Goal: Navigation & Orientation: Find specific page/section

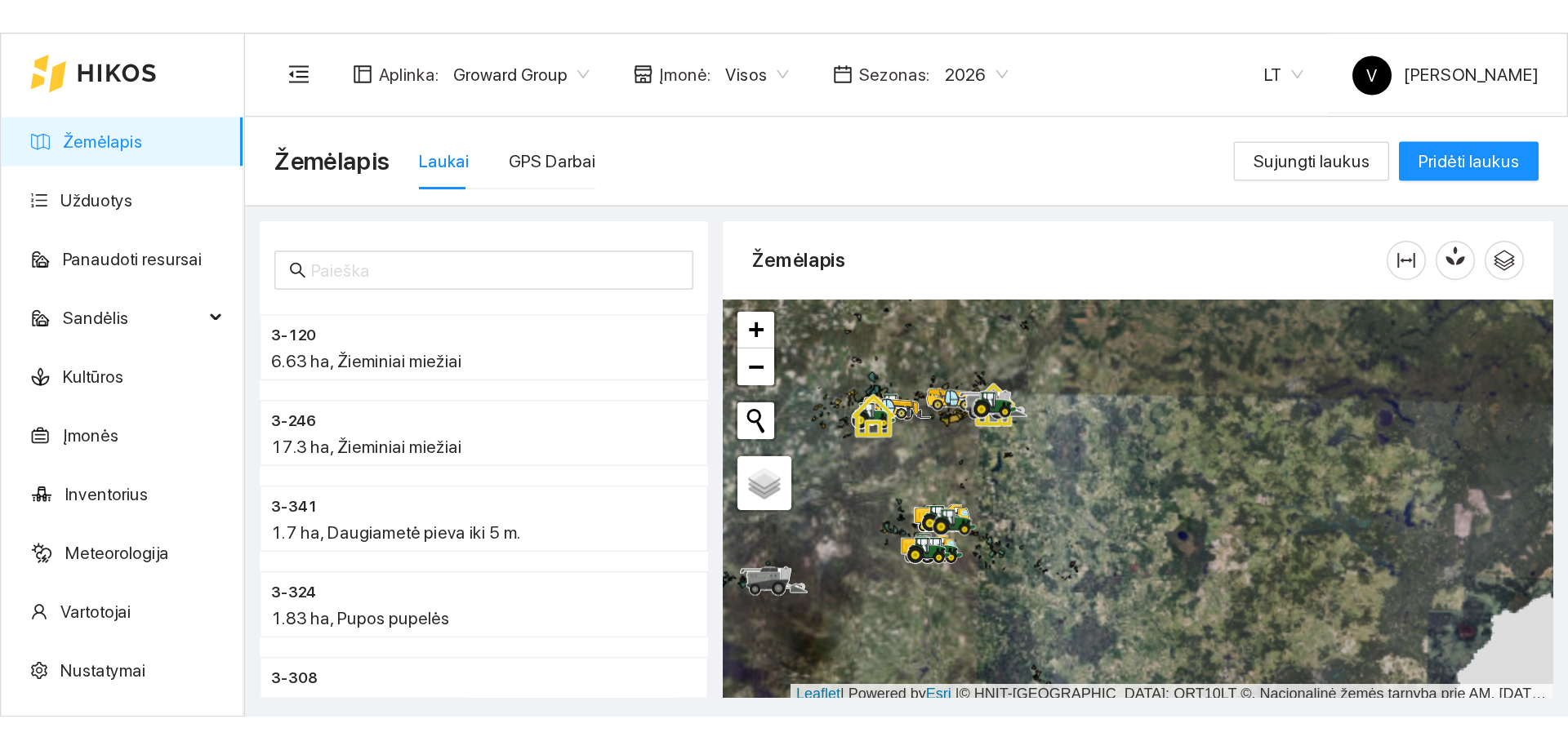
scroll to position [5, 0]
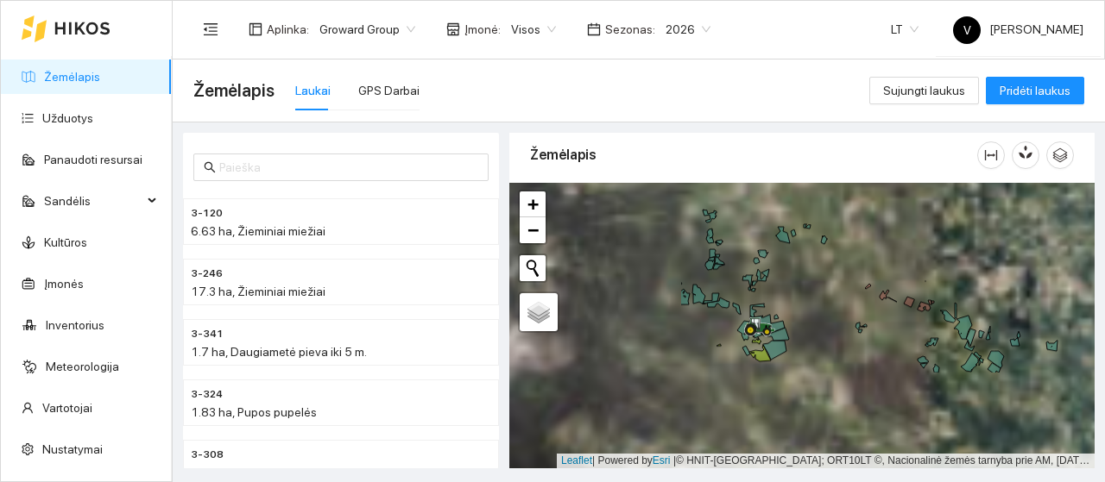
drag, startPoint x: 663, startPoint y: 360, endPoint x: 899, endPoint y: 234, distance: 267.2
click at [899, 234] on div at bounding box center [801, 326] width 585 height 286
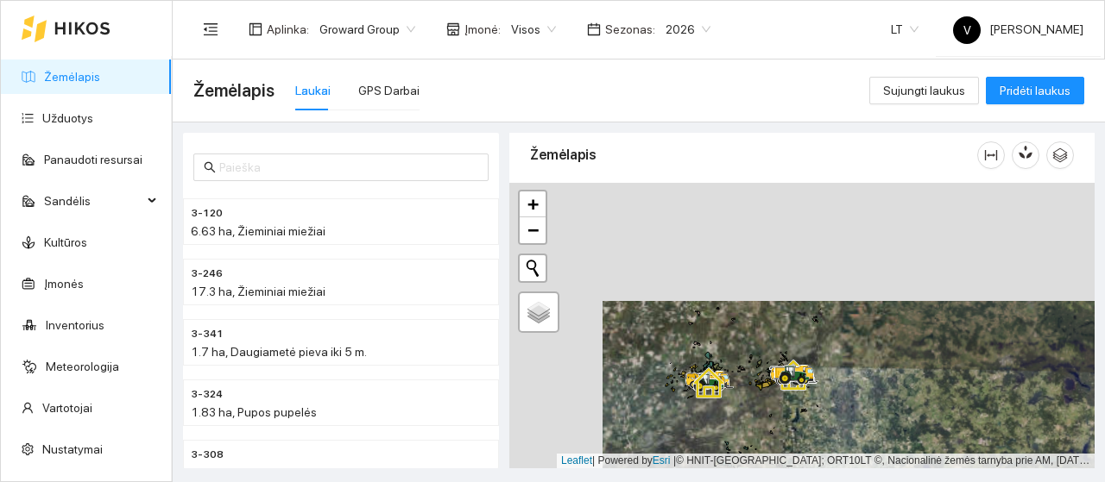
drag, startPoint x: 773, startPoint y: 208, endPoint x: 749, endPoint y: 359, distance: 153.0
click at [749, 359] on div at bounding box center [801, 326] width 585 height 286
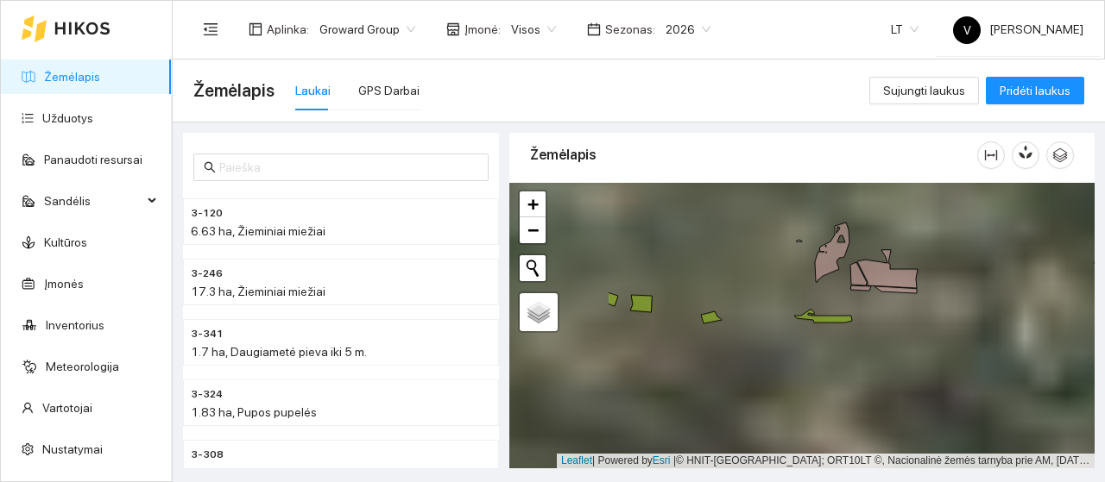
drag, startPoint x: 704, startPoint y: 374, endPoint x: 872, endPoint y: 267, distance: 198.7
click at [872, 267] on div at bounding box center [801, 326] width 585 height 286
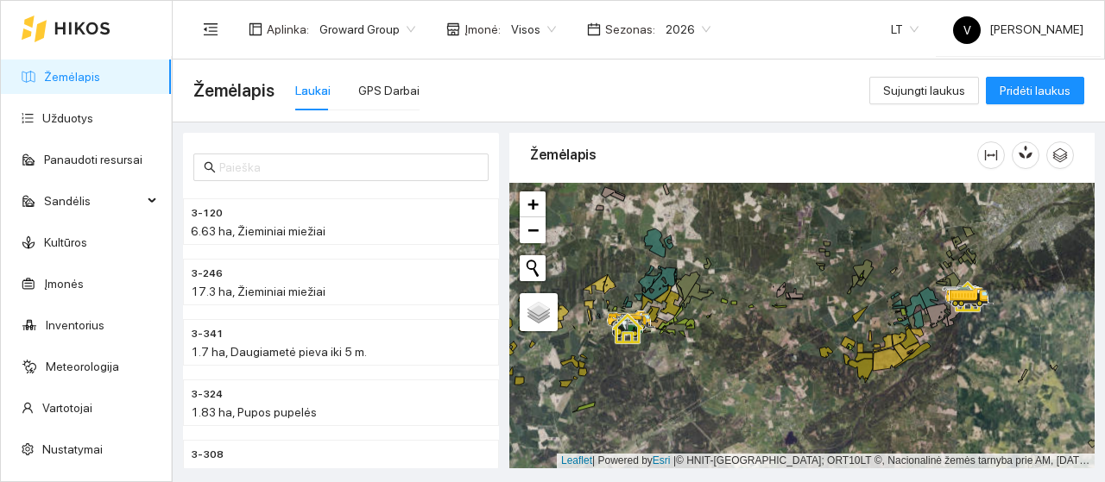
click at [755, 285] on div at bounding box center [801, 326] width 585 height 286
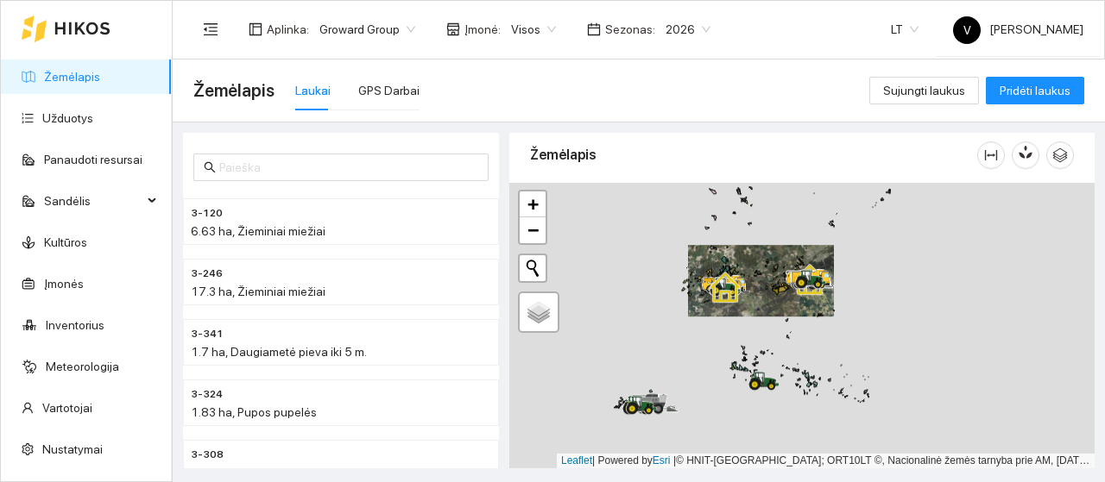
drag, startPoint x: 697, startPoint y: 349, endPoint x: 765, endPoint y: 262, distance: 110.7
click at [765, 262] on div at bounding box center [801, 326] width 585 height 286
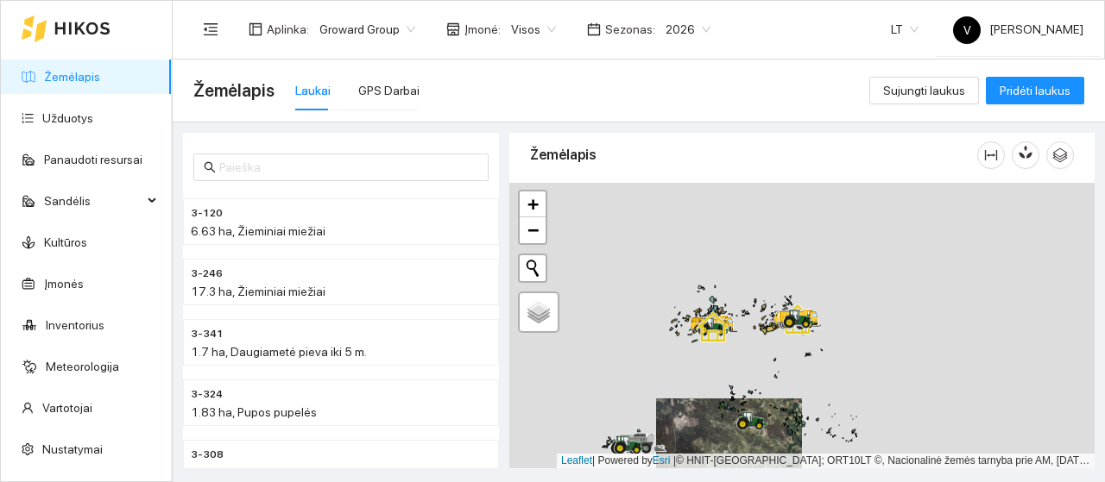
drag, startPoint x: 785, startPoint y: 295, endPoint x: 747, endPoint y: 413, distance: 123.4
click at [747, 413] on icon at bounding box center [748, 418] width 9 height 10
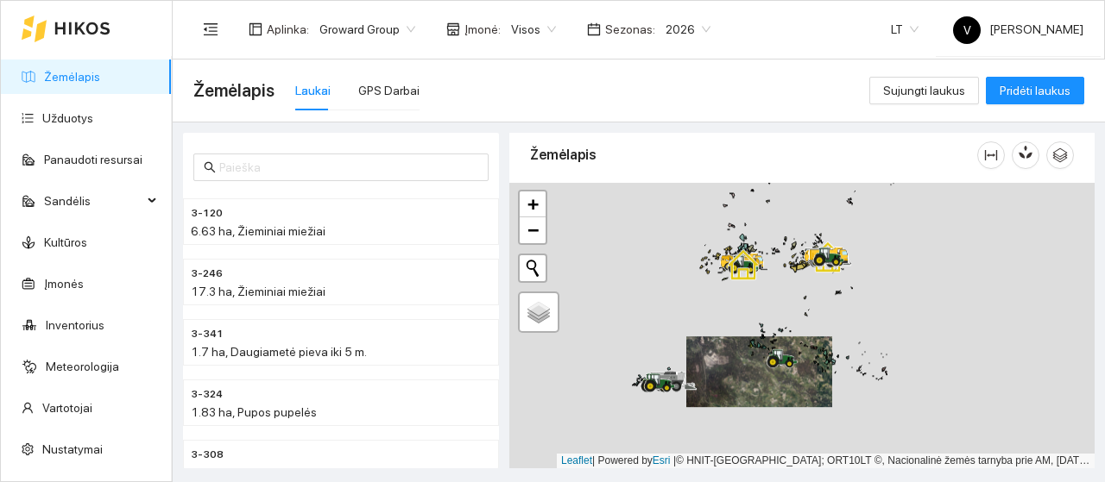
drag, startPoint x: 648, startPoint y: 417, endPoint x: 715, endPoint y: 287, distance: 146.3
click at [716, 284] on div at bounding box center [801, 326] width 585 height 286
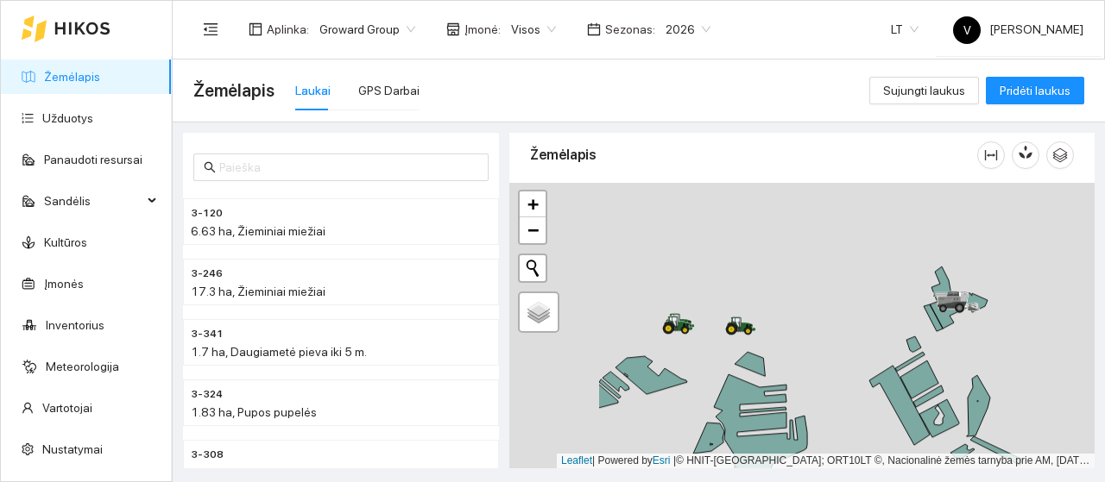
drag, startPoint x: 649, startPoint y: 267, endPoint x: 758, endPoint y: 342, distance: 132.2
click at [758, 342] on div at bounding box center [801, 326] width 585 height 286
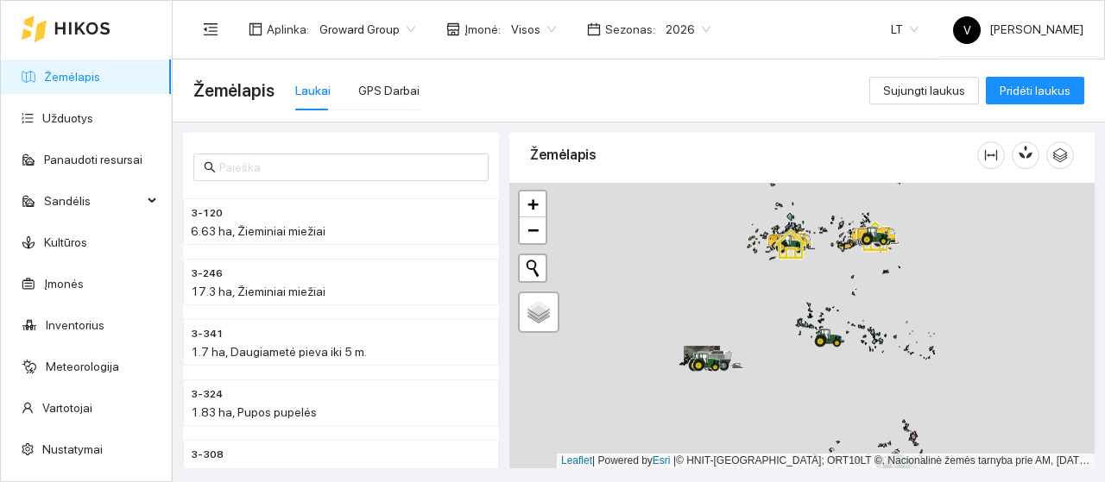
drag, startPoint x: 882, startPoint y: 322, endPoint x: 777, endPoint y: 357, distance: 111.1
click at [777, 356] on div at bounding box center [801, 326] width 585 height 286
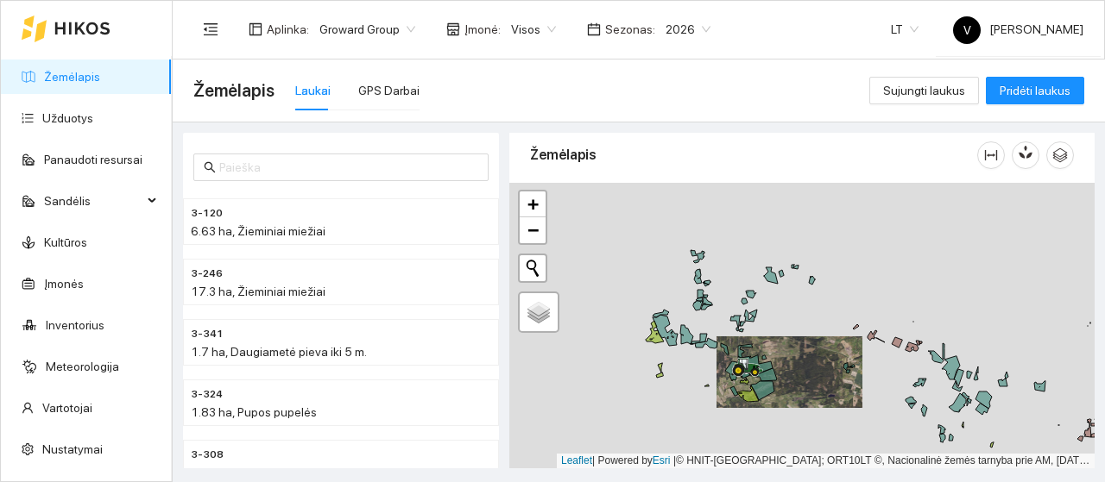
drag, startPoint x: 744, startPoint y: 375, endPoint x: 798, endPoint y: 416, distance: 67.2
click at [798, 416] on div at bounding box center [801, 326] width 585 height 286
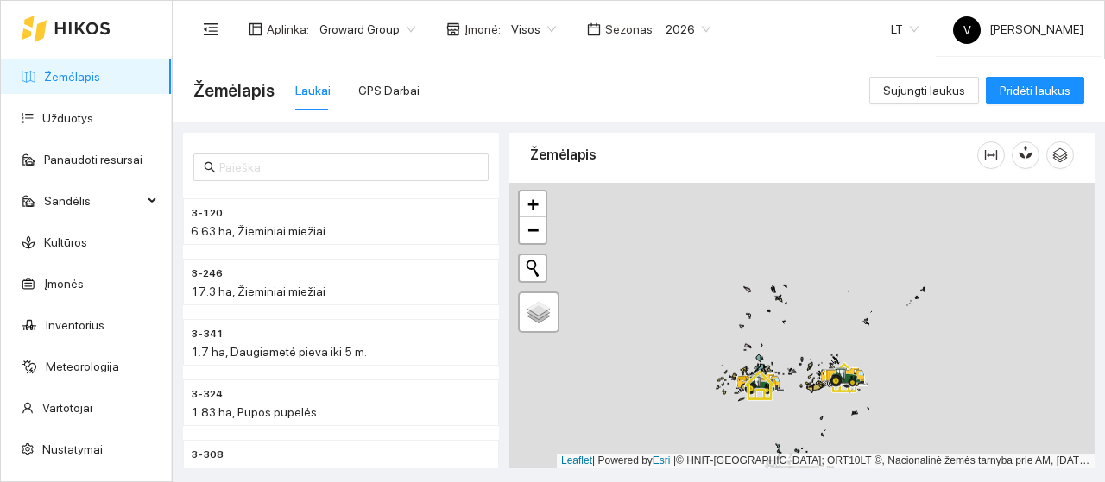
drag, startPoint x: 731, startPoint y: 279, endPoint x: 746, endPoint y: 381, distance: 102.9
click at [746, 381] on icon at bounding box center [759, 385] width 31 height 31
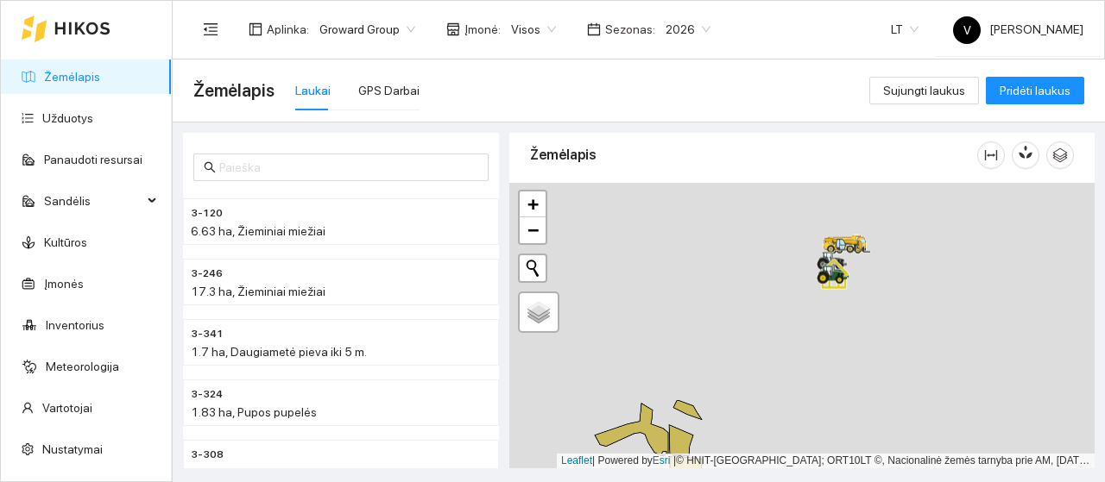
drag, startPoint x: 786, startPoint y: 357, endPoint x: 697, endPoint y: 431, distance: 115.9
click at [688, 482] on html "Žemėlapis Užduotys Panaudoti resursai Sandėlis Kultūros Įmonės Inventorius Mete…" at bounding box center [552, 241] width 1105 height 482
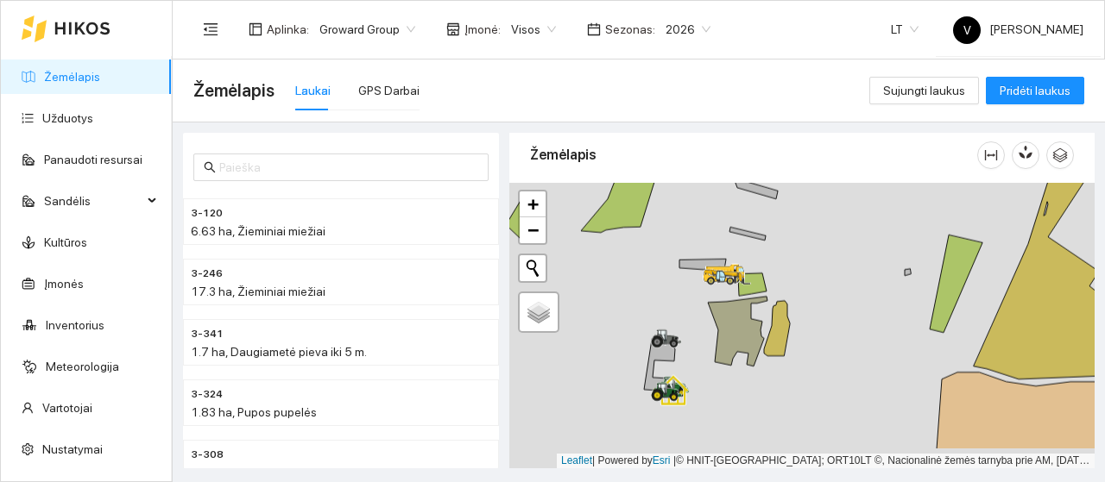
drag, startPoint x: 747, startPoint y: 346, endPoint x: 772, endPoint y: 287, distance: 64.3
click at [767, 297] on icon at bounding box center [738, 332] width 60 height 70
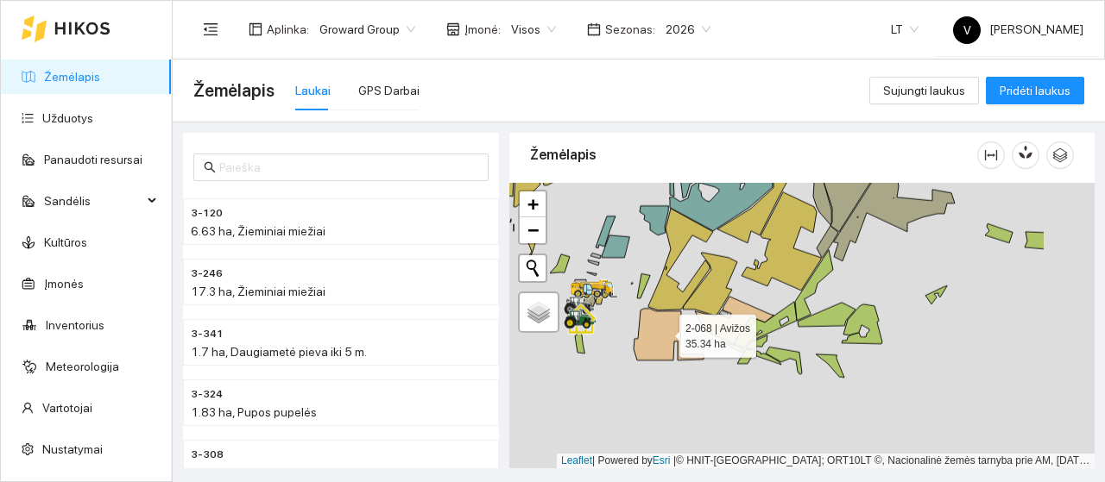
drag, startPoint x: 778, startPoint y: 341, endPoint x: 667, endPoint y: 332, distance: 110.8
click at [667, 332] on icon at bounding box center [669, 335] width 70 height 52
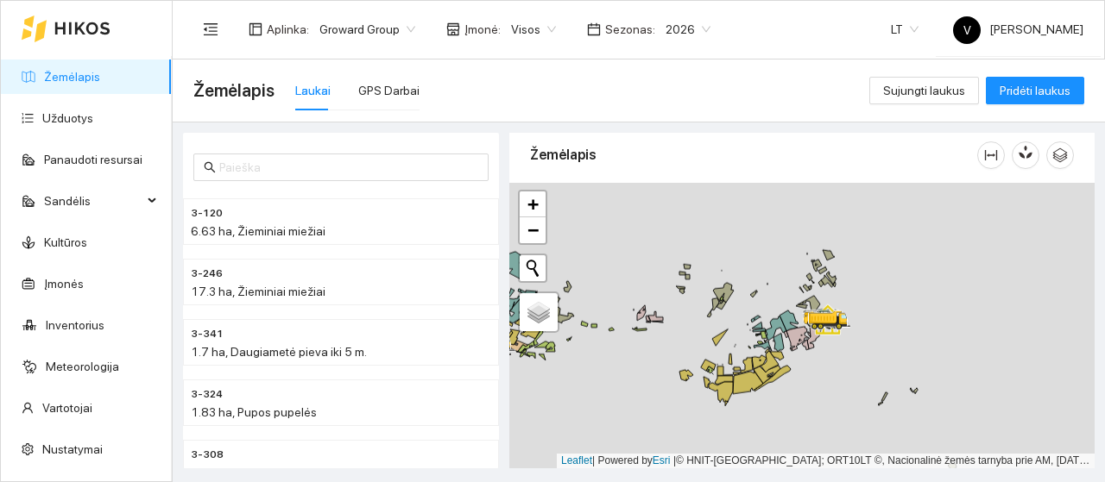
drag, startPoint x: 774, startPoint y: 339, endPoint x: 680, endPoint y: 348, distance: 94.5
click at [680, 348] on div at bounding box center [801, 326] width 585 height 286
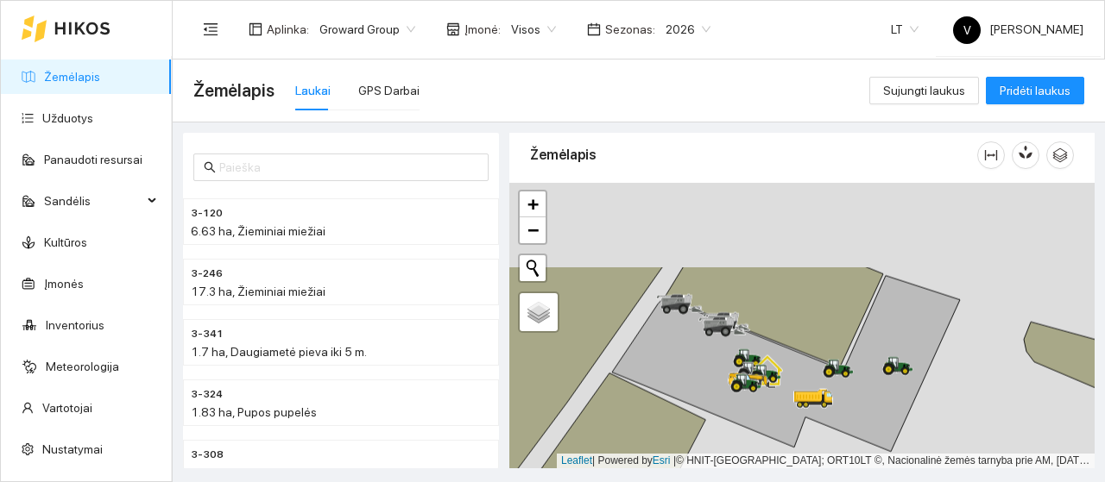
drag, startPoint x: 810, startPoint y: 356, endPoint x: 782, endPoint y: 445, distance: 93.1
click at [782, 445] on div at bounding box center [801, 326] width 585 height 286
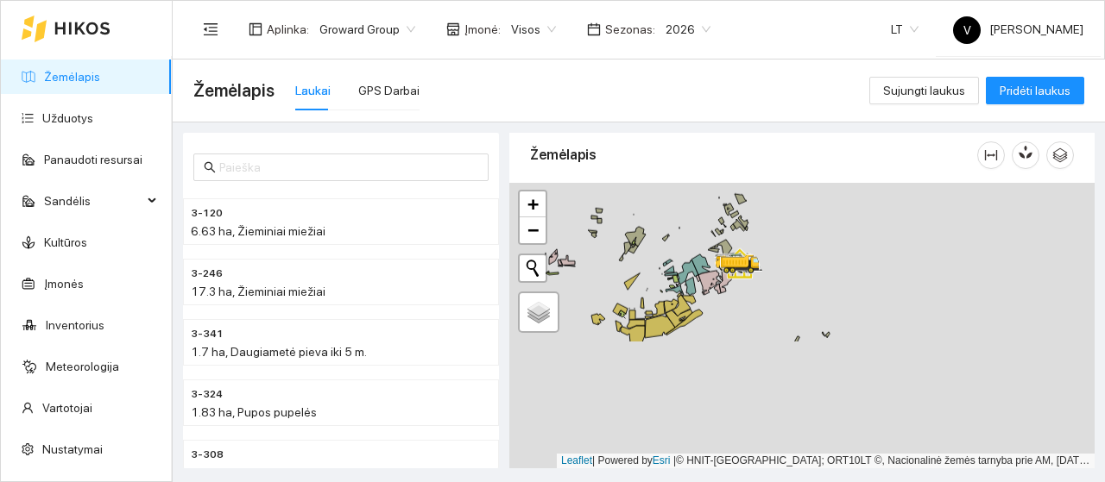
drag, startPoint x: 661, startPoint y: 324, endPoint x: 684, endPoint y: 239, distance: 87.7
click at [684, 239] on div at bounding box center [801, 326] width 585 height 286
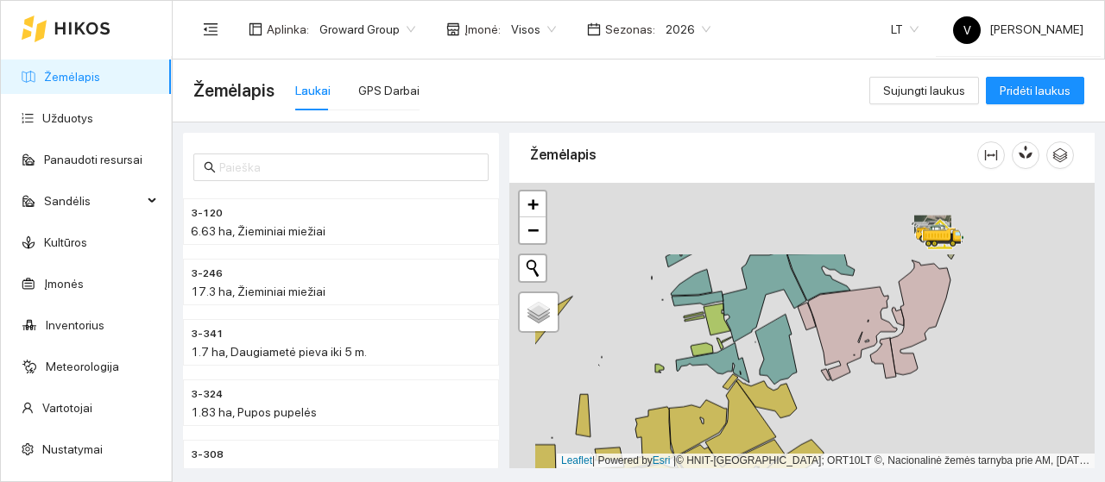
drag, startPoint x: 742, startPoint y: 315, endPoint x: 799, endPoint y: 372, distance: 80.6
click at [797, 372] on icon at bounding box center [775, 350] width 41 height 70
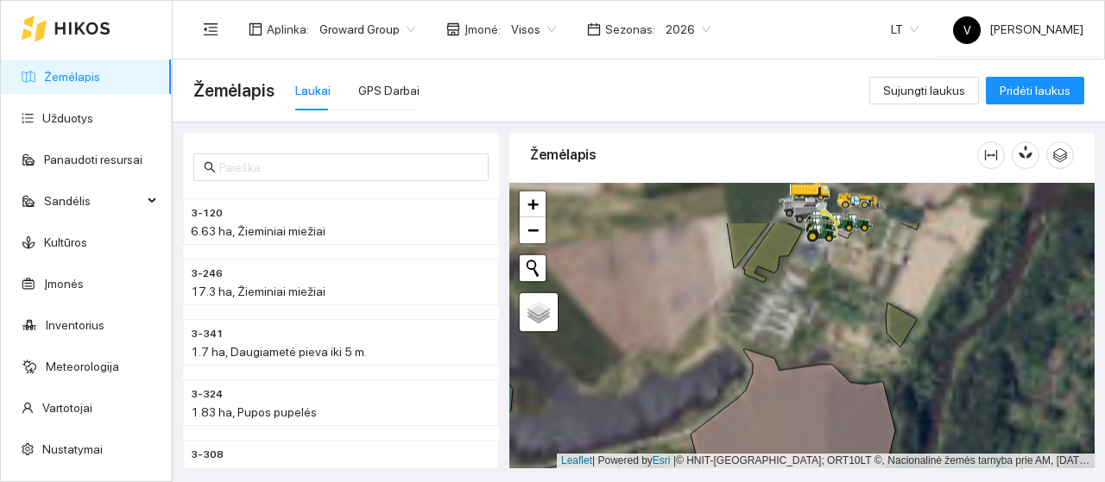
drag, startPoint x: 815, startPoint y: 306, endPoint x: 804, endPoint y: 438, distance: 132.5
click at [810, 445] on div at bounding box center [801, 326] width 585 height 286
